Goal: Find specific fact: Find specific fact

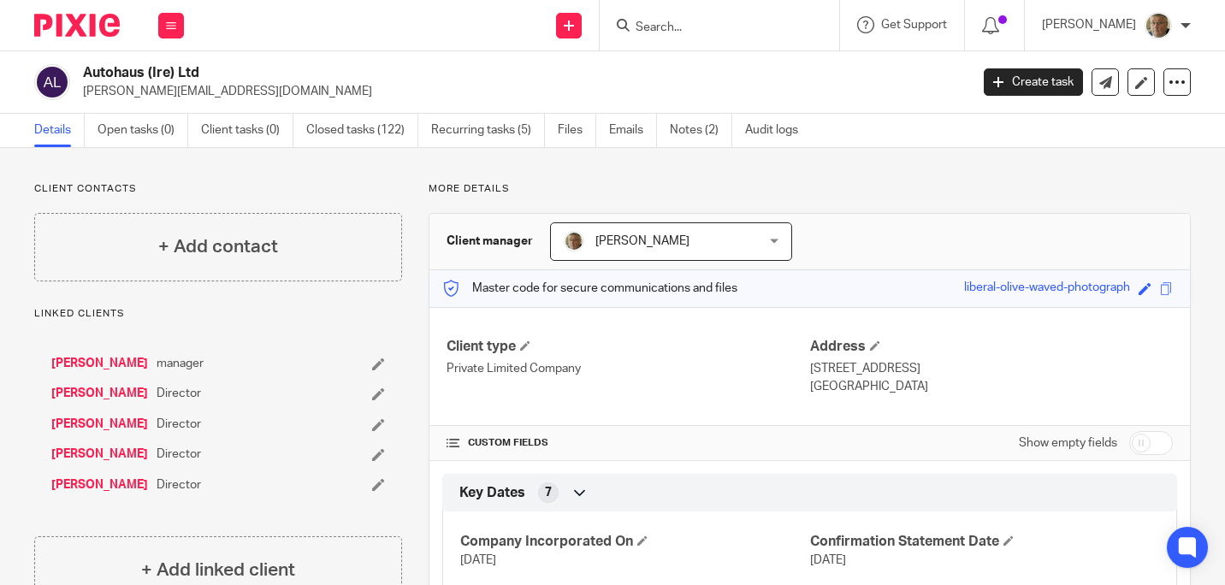
click at [693, 22] on input "Search" at bounding box center [711, 28] width 154 height 15
type input "bff"
click at [731, 74] on link at bounding box center [736, 67] width 212 height 26
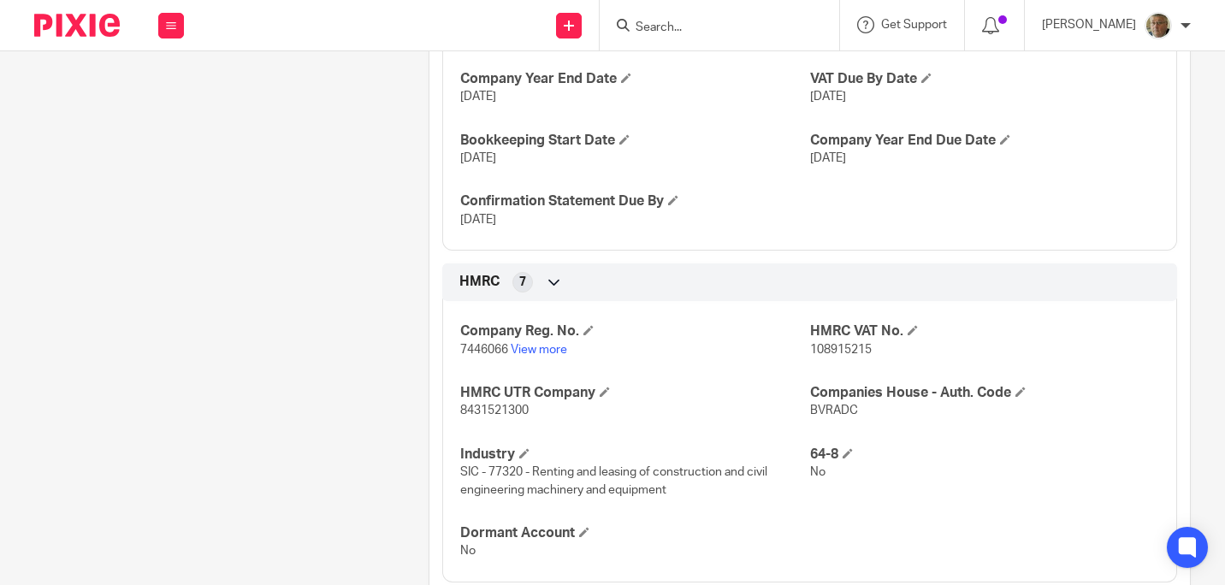
scroll to position [513, 0]
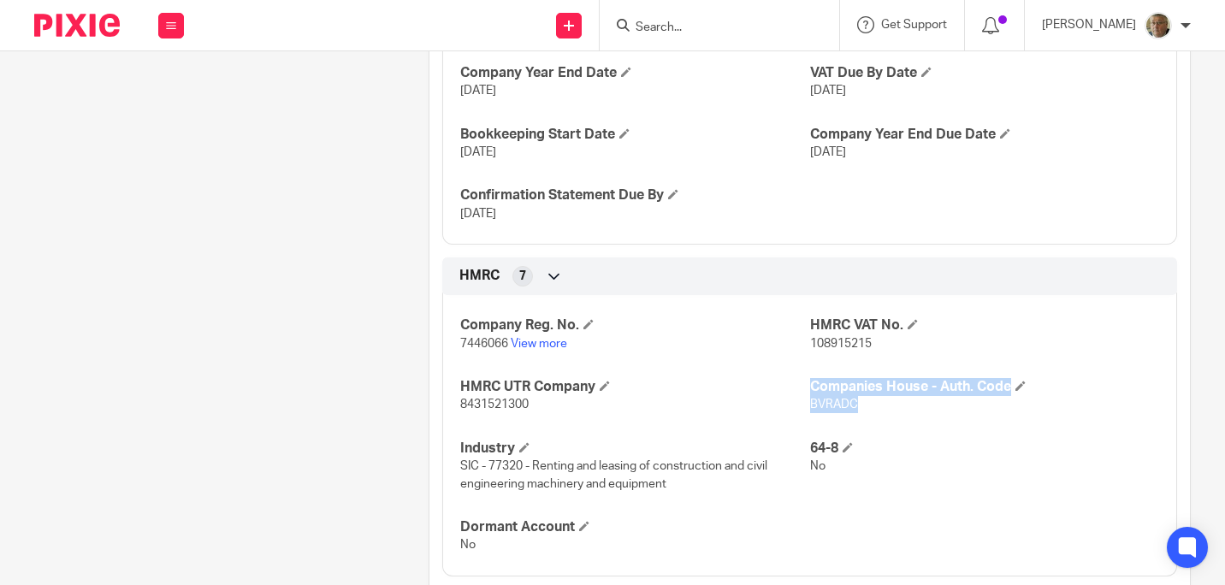
drag, startPoint x: 847, startPoint y: 401, endPoint x: 797, endPoint y: 416, distance: 52.5
click at [797, 416] on div "Company Reg. No. 7446066 View more HMRC VAT No. 108915215 HMRC UTR Company 8431…" at bounding box center [809, 429] width 735 height 294
drag, startPoint x: 797, startPoint y: 416, endPoint x: 924, endPoint y: 412, distance: 127.5
click at [924, 412] on p "BVRADC" at bounding box center [984, 404] width 349 height 17
click at [911, 426] on div "Company Reg. No. 7446066 View more HMRC VAT No. 108915215 HMRC UTR Company 8431…" at bounding box center [809, 429] width 735 height 294
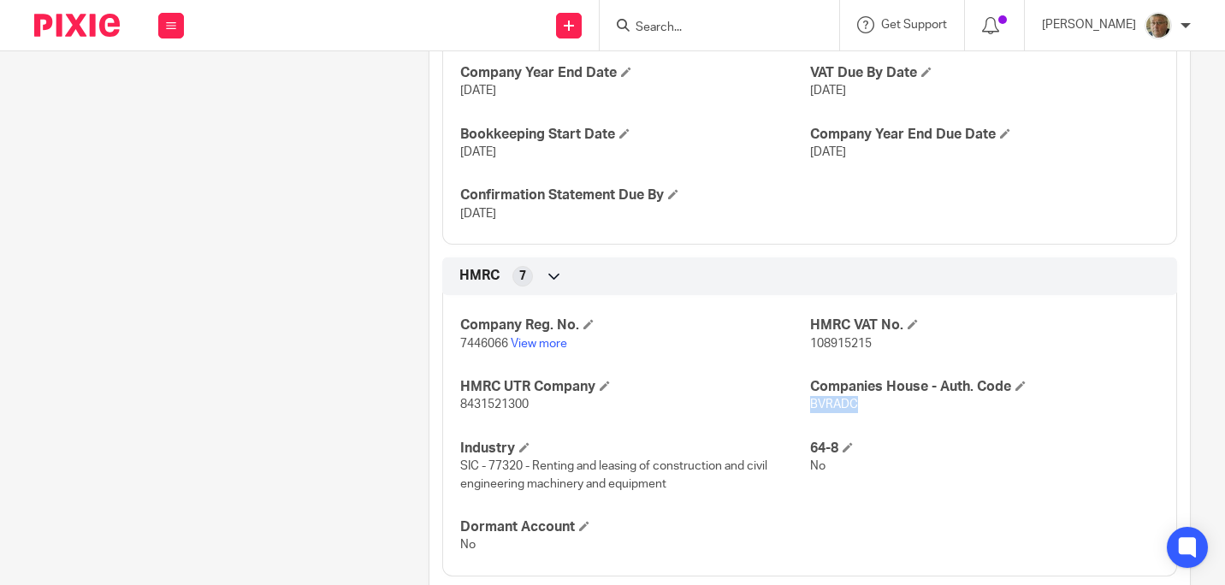
drag, startPoint x: 856, startPoint y: 406, endPoint x: 801, endPoint y: 414, distance: 55.3
click at [801, 414] on div "Company Reg. No. 7446066 View more HMRC VAT No. 108915215 HMRC UTR Company 8431…" at bounding box center [809, 429] width 735 height 294
drag, startPoint x: 801, startPoint y: 414, endPoint x: 808, endPoint y: 408, distance: 9.1
copy span "BVRADC"
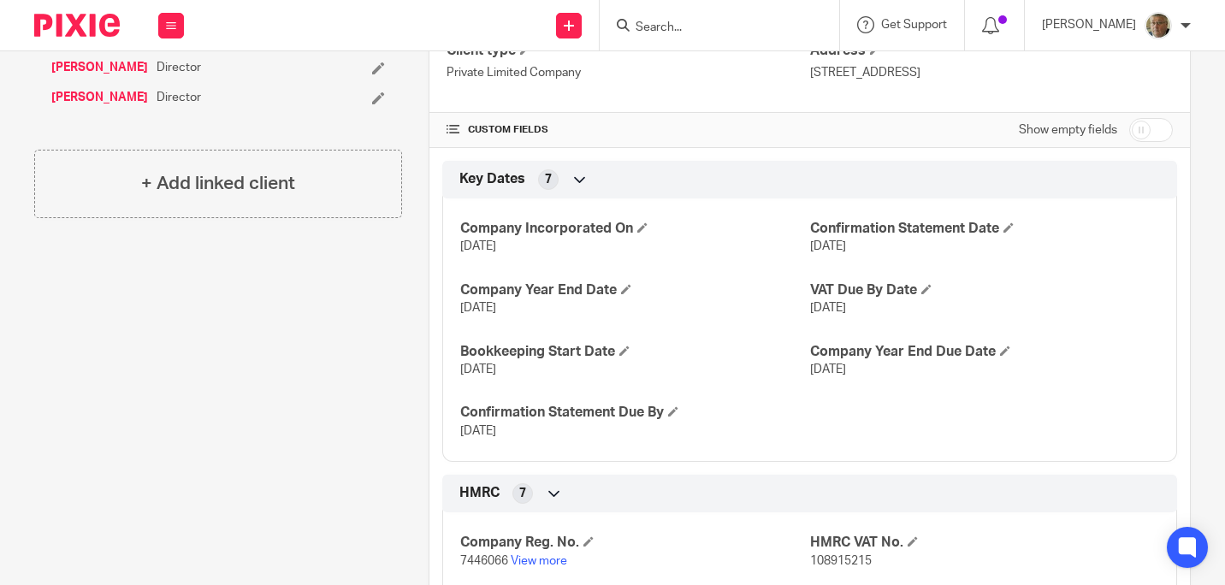
scroll to position [0, 0]
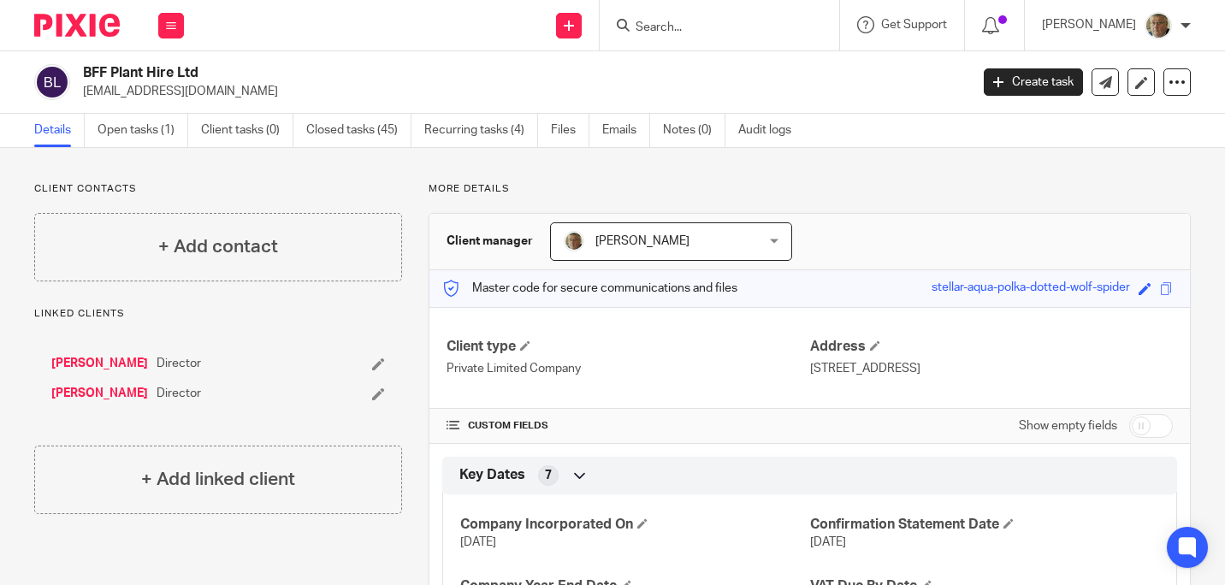
click at [690, 26] on input "Search" at bounding box center [711, 28] width 154 height 15
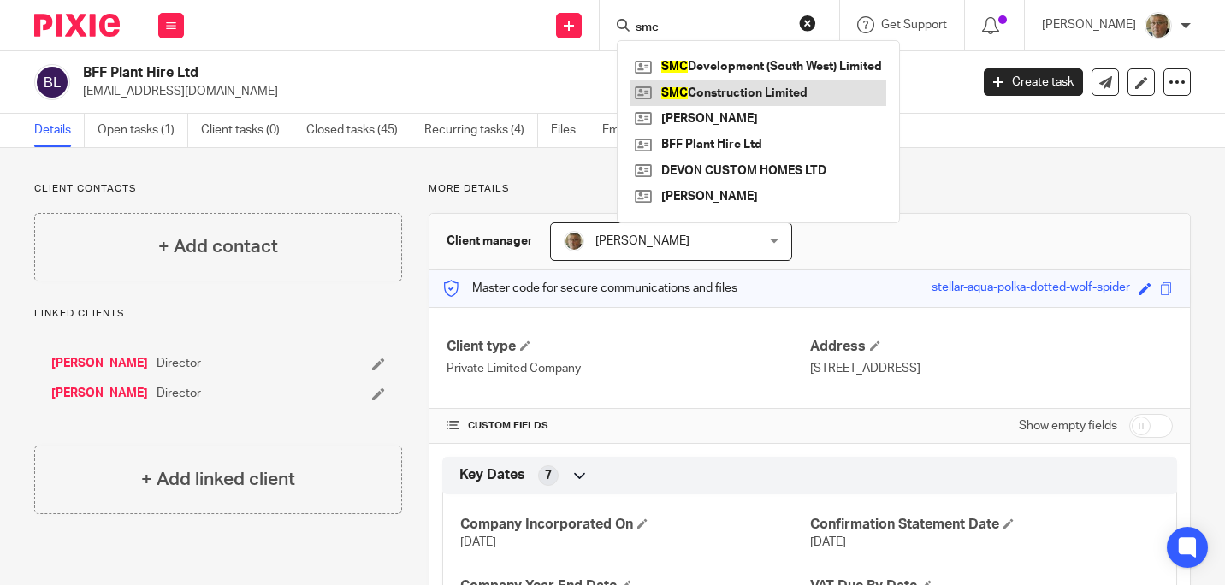
type input "smc"
click at [765, 99] on link at bounding box center [758, 93] width 256 height 26
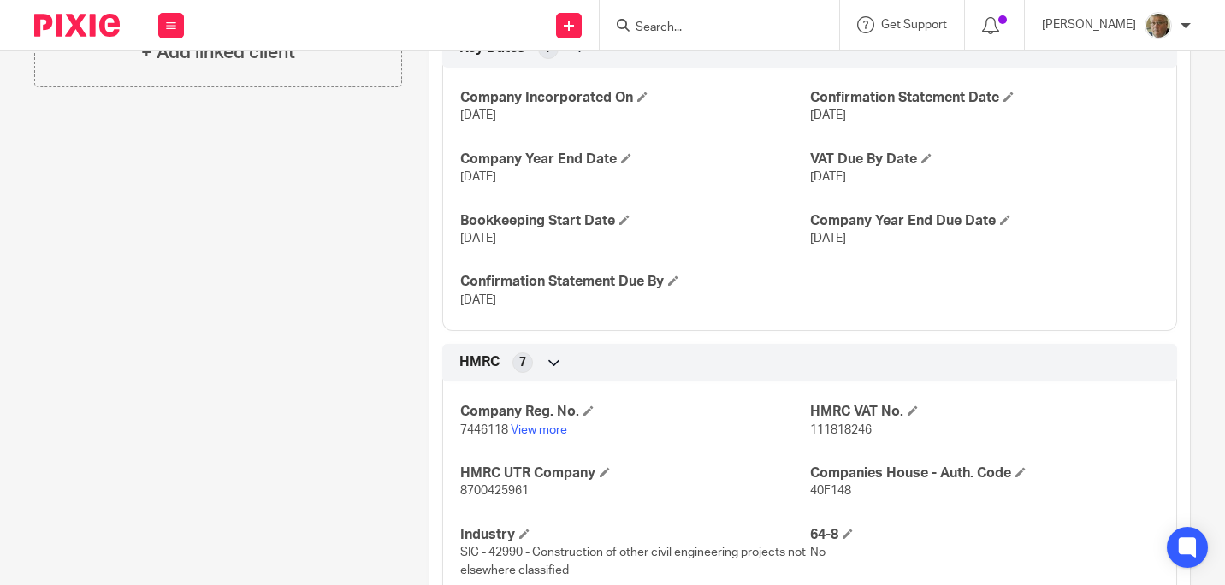
scroll to position [428, 0]
drag, startPoint x: 847, startPoint y: 490, endPoint x: 802, endPoint y: 493, distance: 45.5
click at [810, 493] on p "40F148" at bounding box center [984, 489] width 349 height 17
copy span "40F148"
click at [691, 23] on input "Search" at bounding box center [711, 28] width 154 height 15
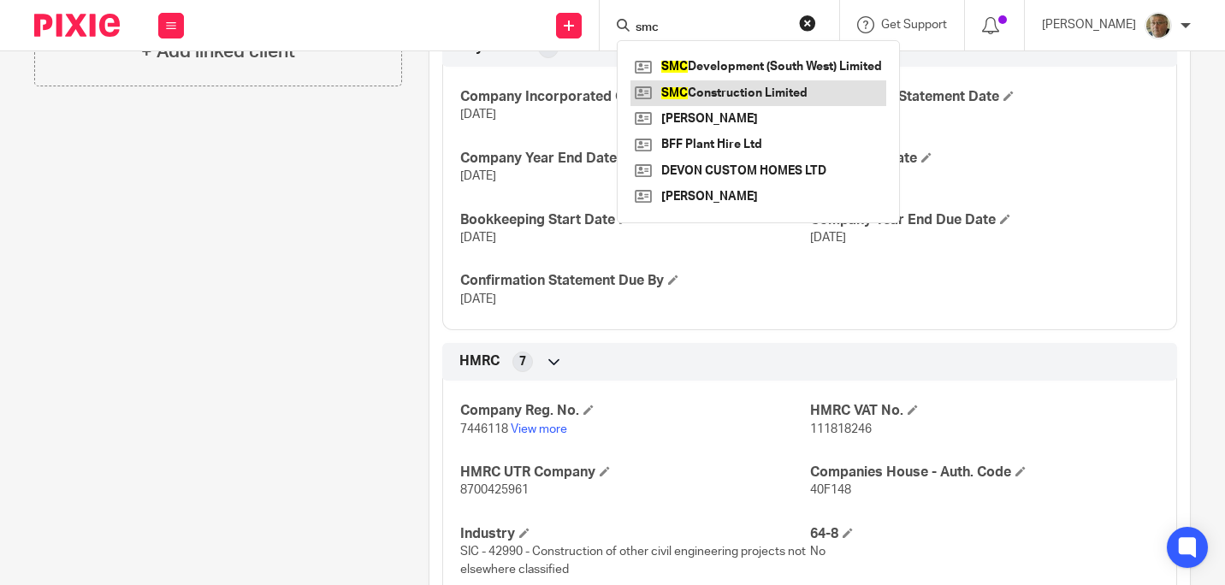
type input "smc"
click at [745, 101] on link at bounding box center [758, 93] width 256 height 26
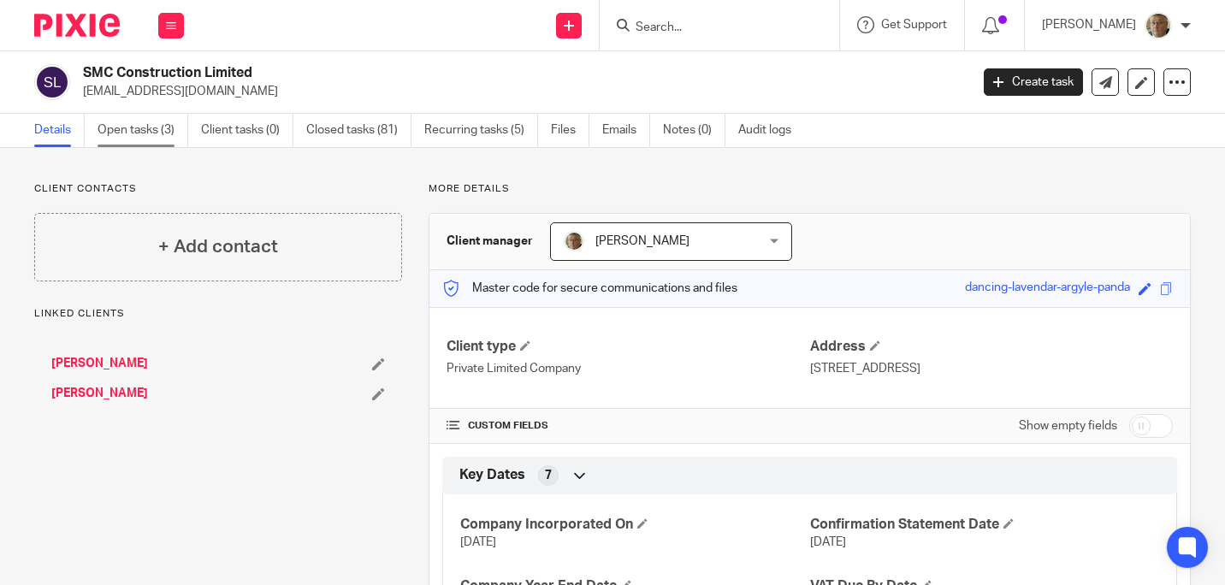
click at [122, 130] on link "Open tasks (3)" at bounding box center [142, 130] width 91 height 33
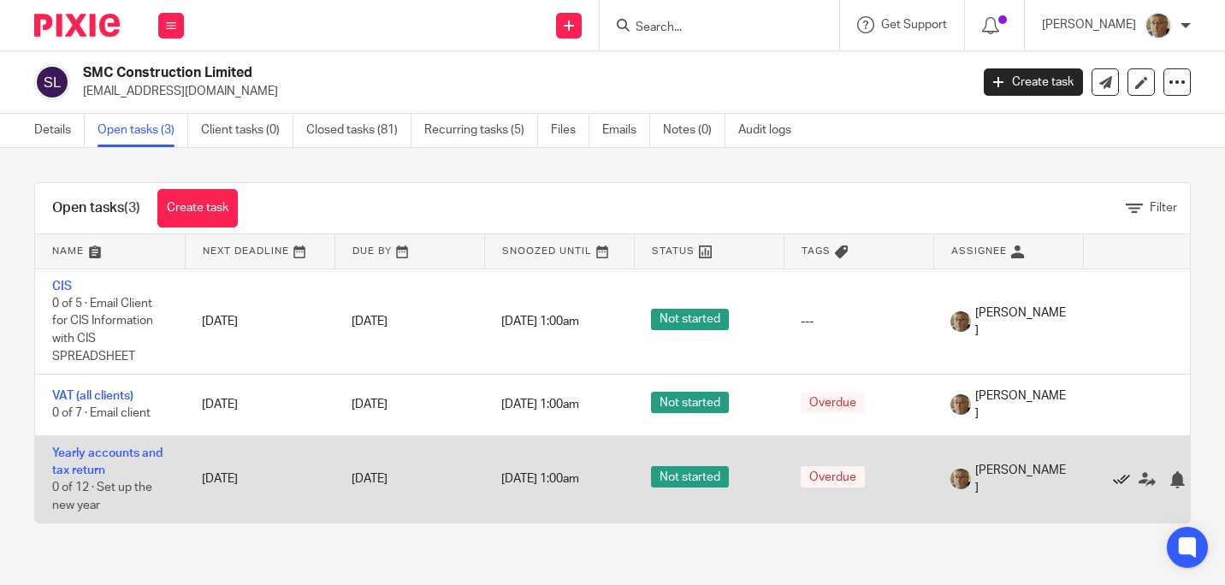
click at [1119, 478] on icon at bounding box center [1121, 479] width 17 height 17
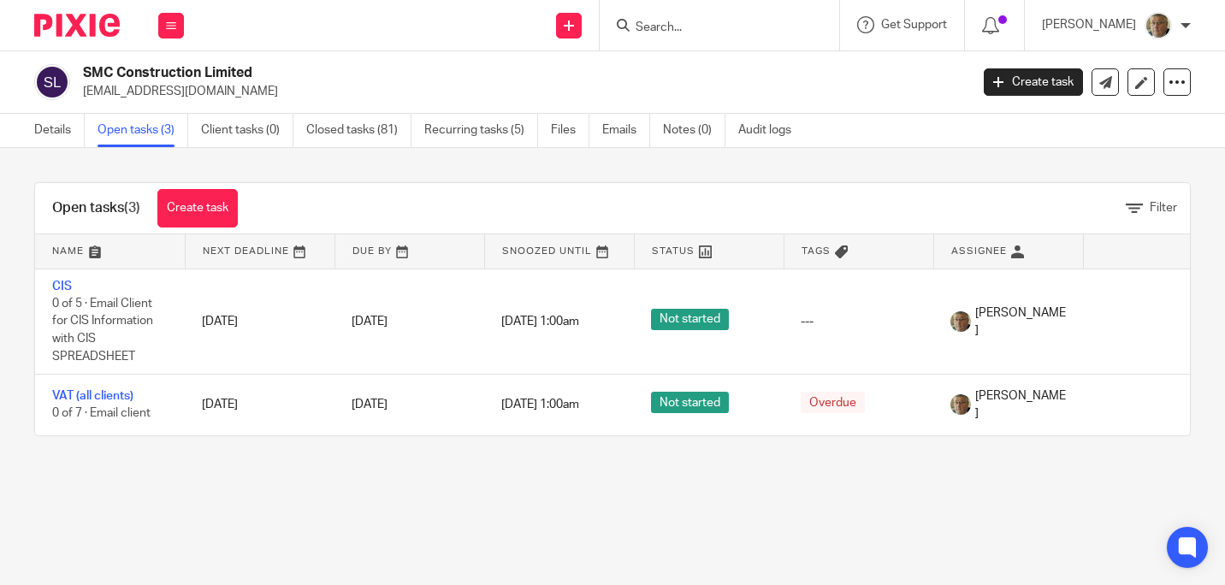
click at [703, 31] on input "Search" at bounding box center [711, 28] width 154 height 15
type input "bff"
click at [750, 72] on link at bounding box center [736, 67] width 212 height 26
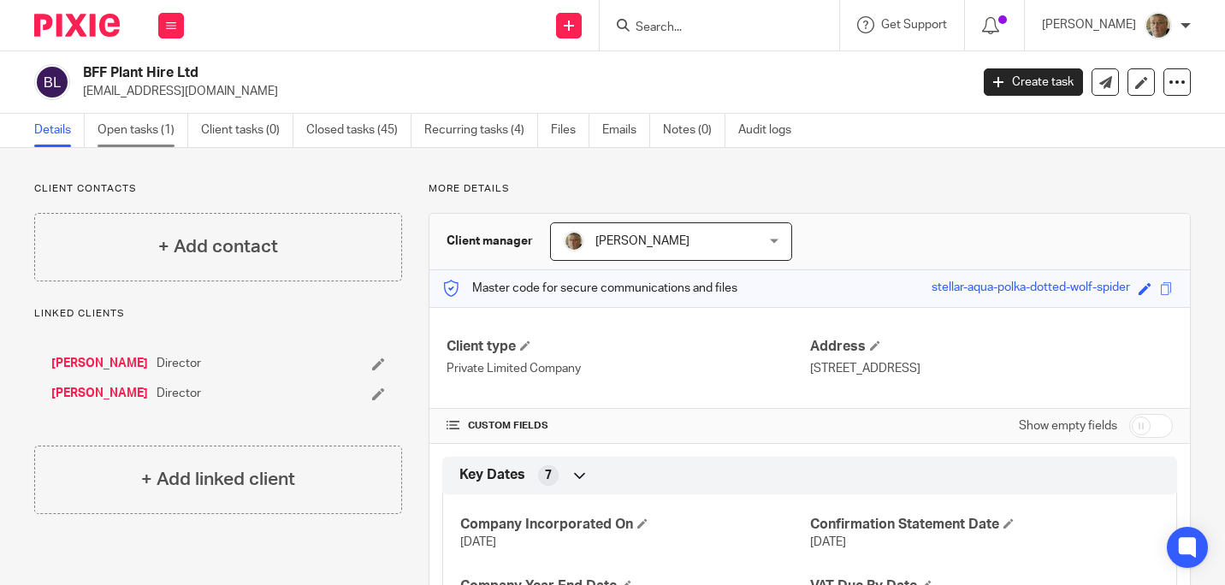
click at [160, 127] on link "Open tasks (1)" at bounding box center [142, 130] width 91 height 33
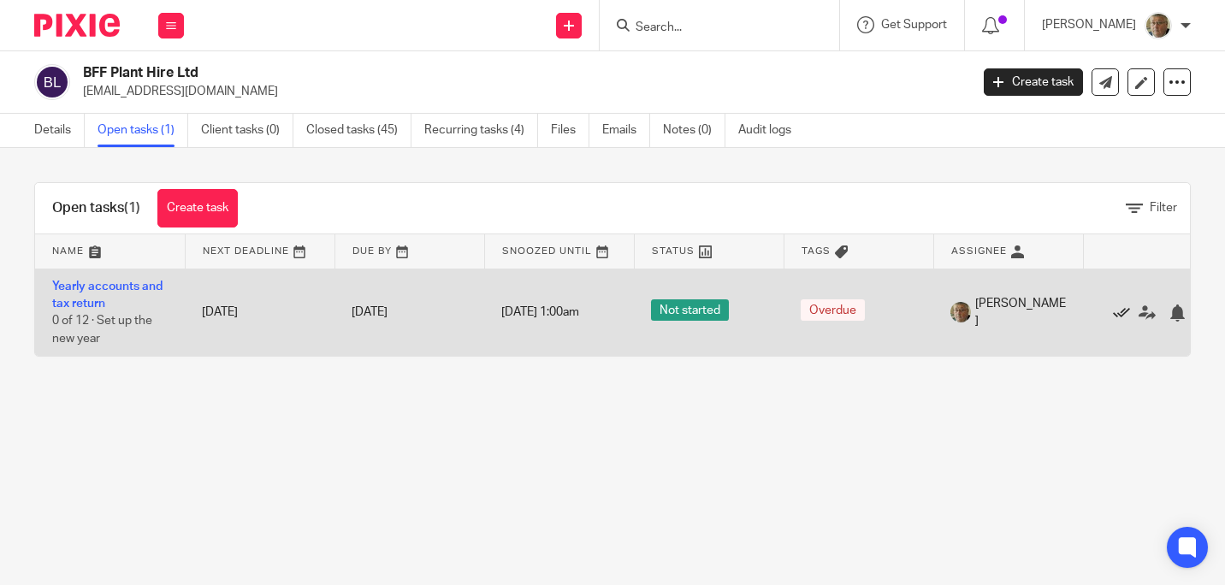
click at [1126, 316] on icon at bounding box center [1121, 312] width 17 height 17
